Goal: Information Seeking & Learning: Understand process/instructions

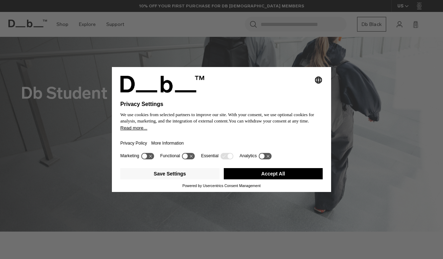
click at [275, 179] on button "Accept All" at bounding box center [273, 173] width 99 height 11
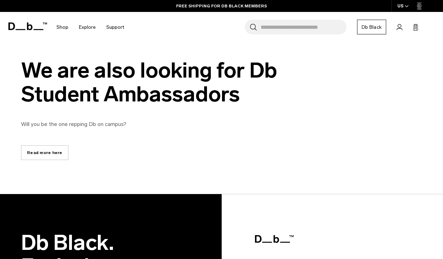
scroll to position [354, 0]
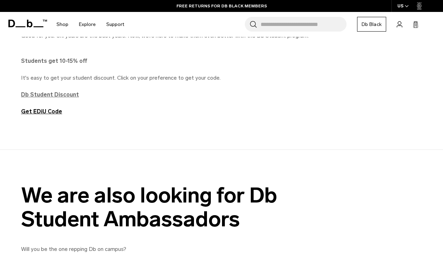
click at [62, 96] on strong "Db Student Discount" at bounding box center [50, 94] width 58 height 7
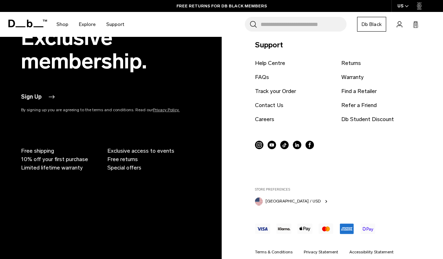
scroll to position [364, 0]
